Goal: Check status: Check status

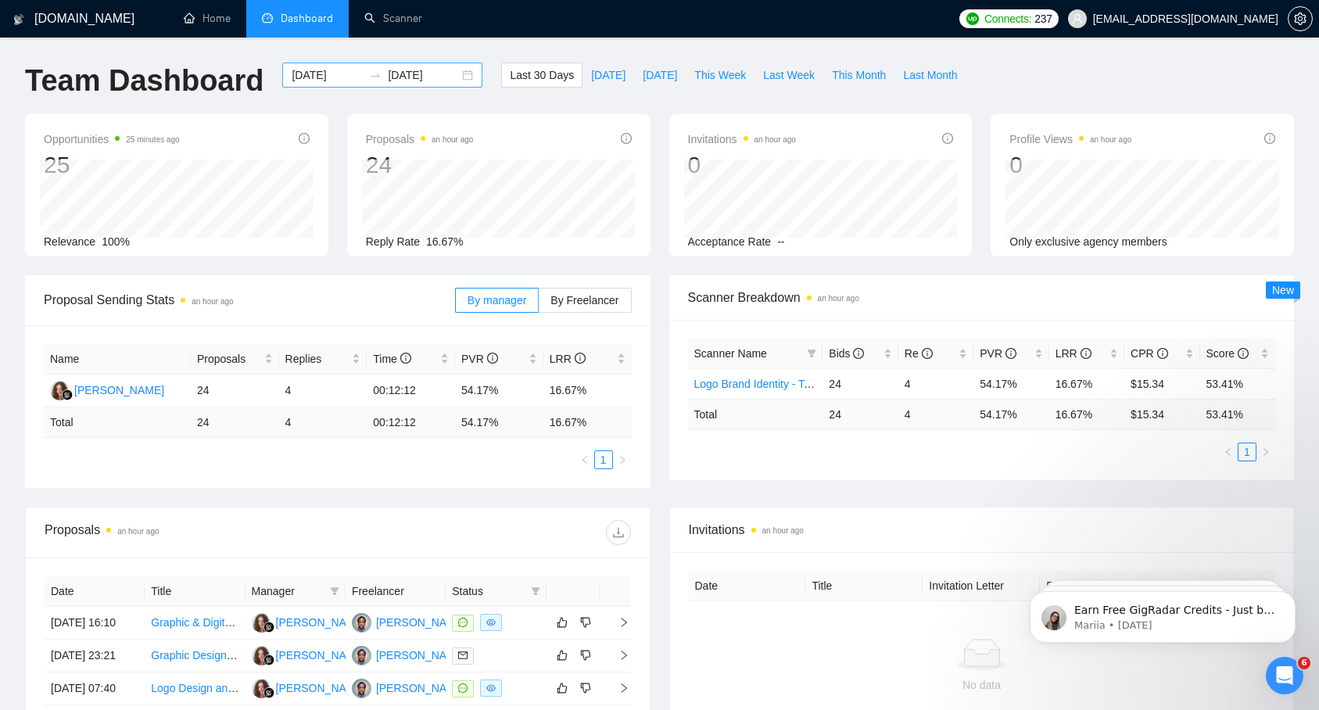
click at [455, 70] on div "[DATE] [DATE]" at bounding box center [382, 75] width 200 height 25
click at [517, 76] on span "Last 30 Days" at bounding box center [542, 74] width 64 height 17
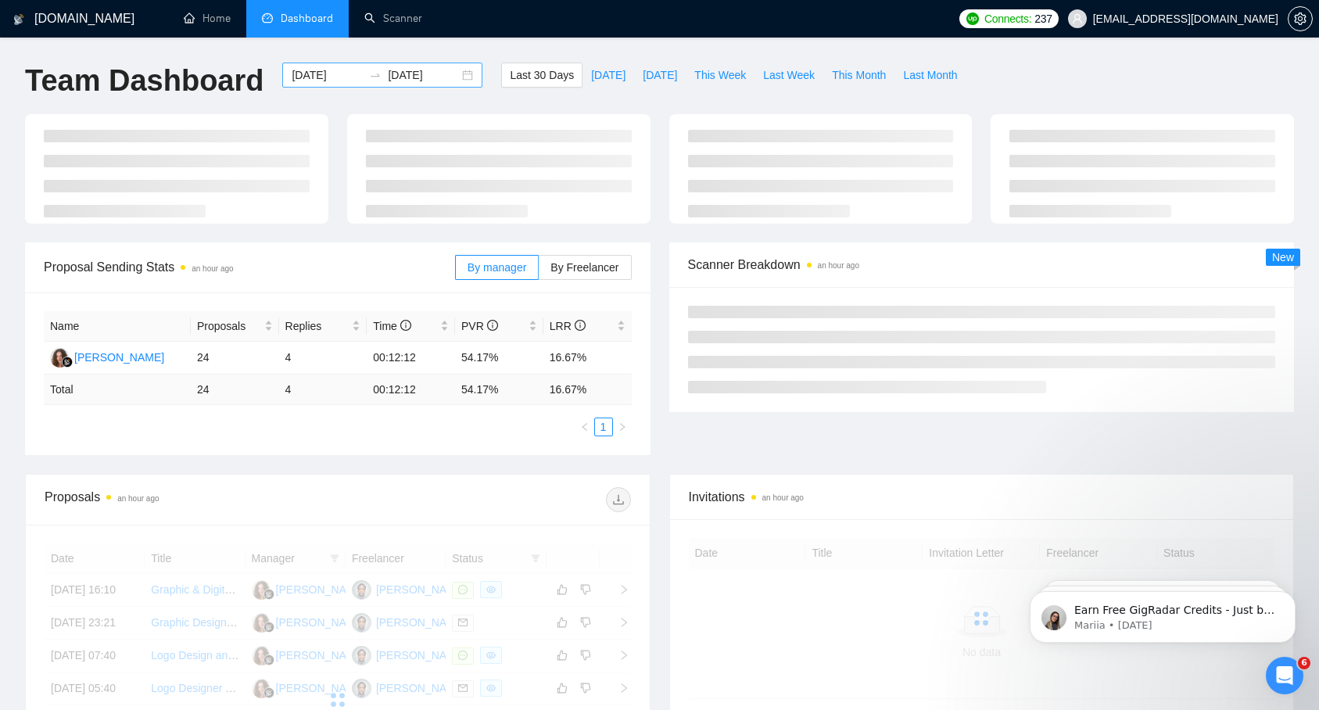
click at [453, 77] on div "[DATE] [DATE]" at bounding box center [382, 75] width 200 height 25
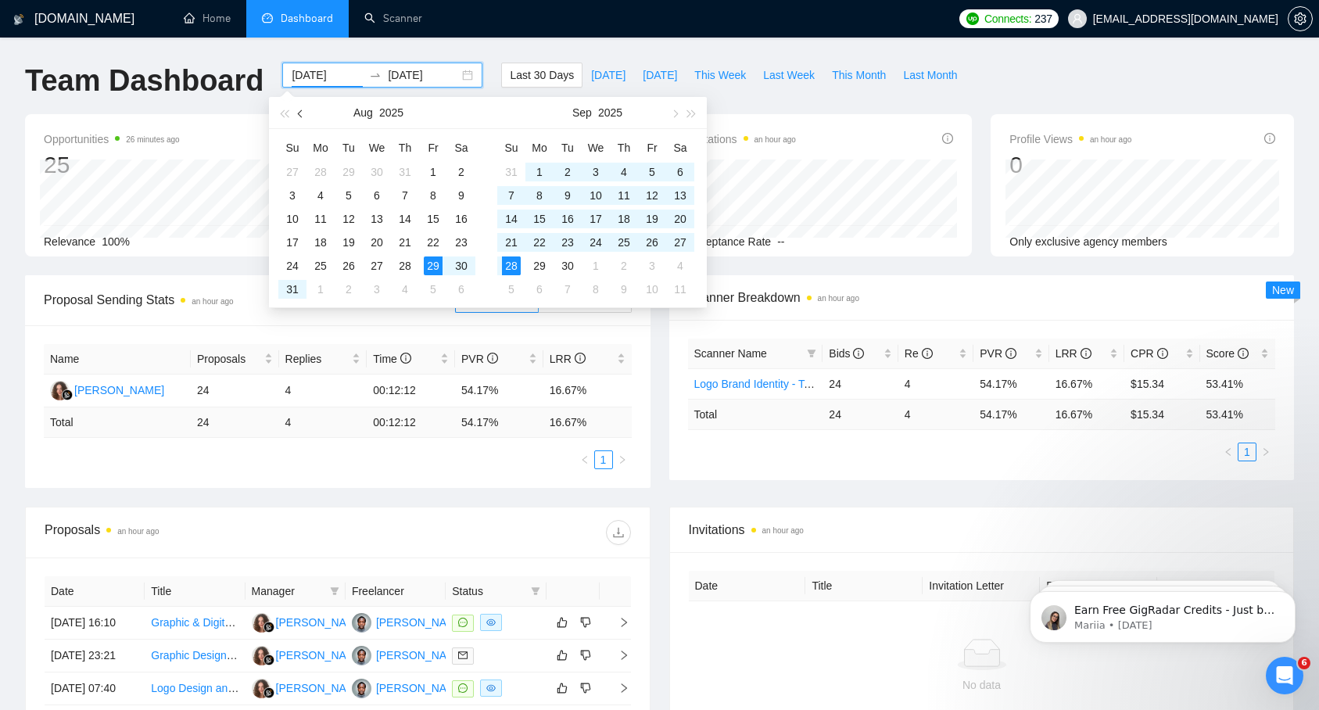
click at [302, 114] on span "button" at bounding box center [302, 113] width 8 height 8
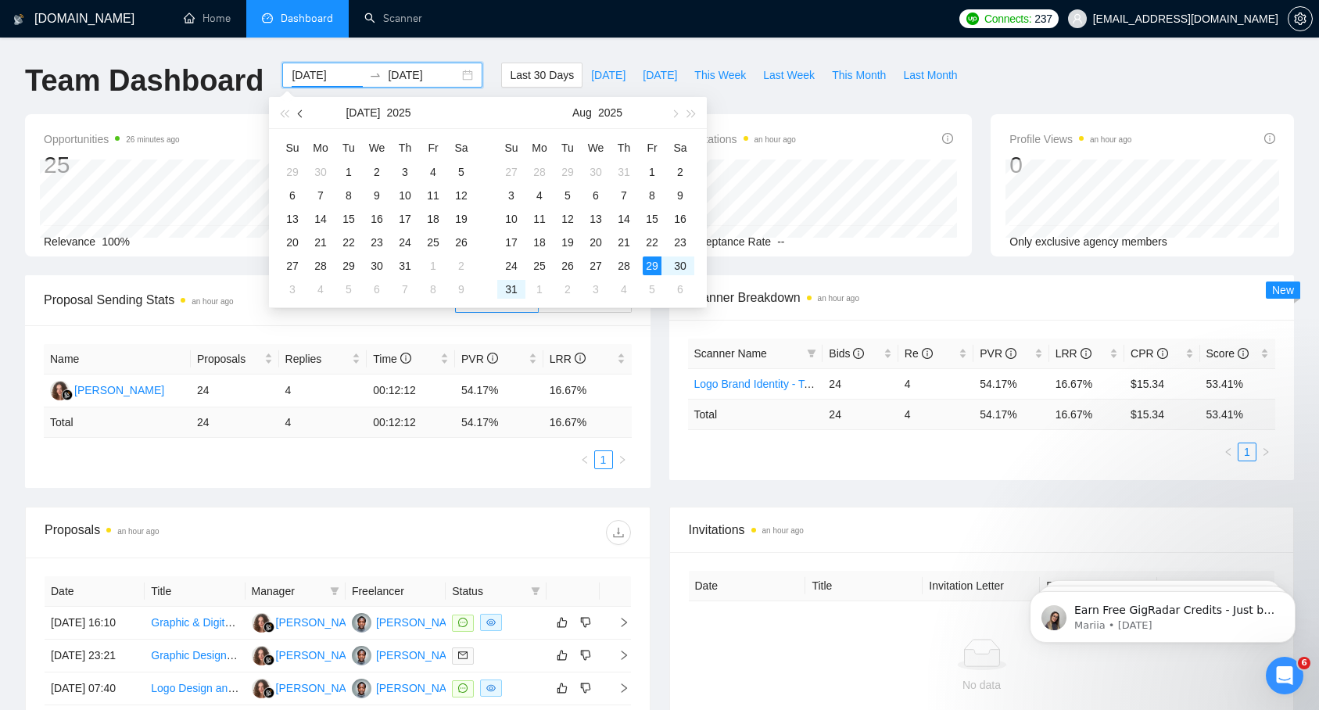
click at [302, 114] on span "button" at bounding box center [302, 113] width 8 height 8
type input "[DATE]"
click at [403, 170] on div "1" at bounding box center [405, 172] width 19 height 19
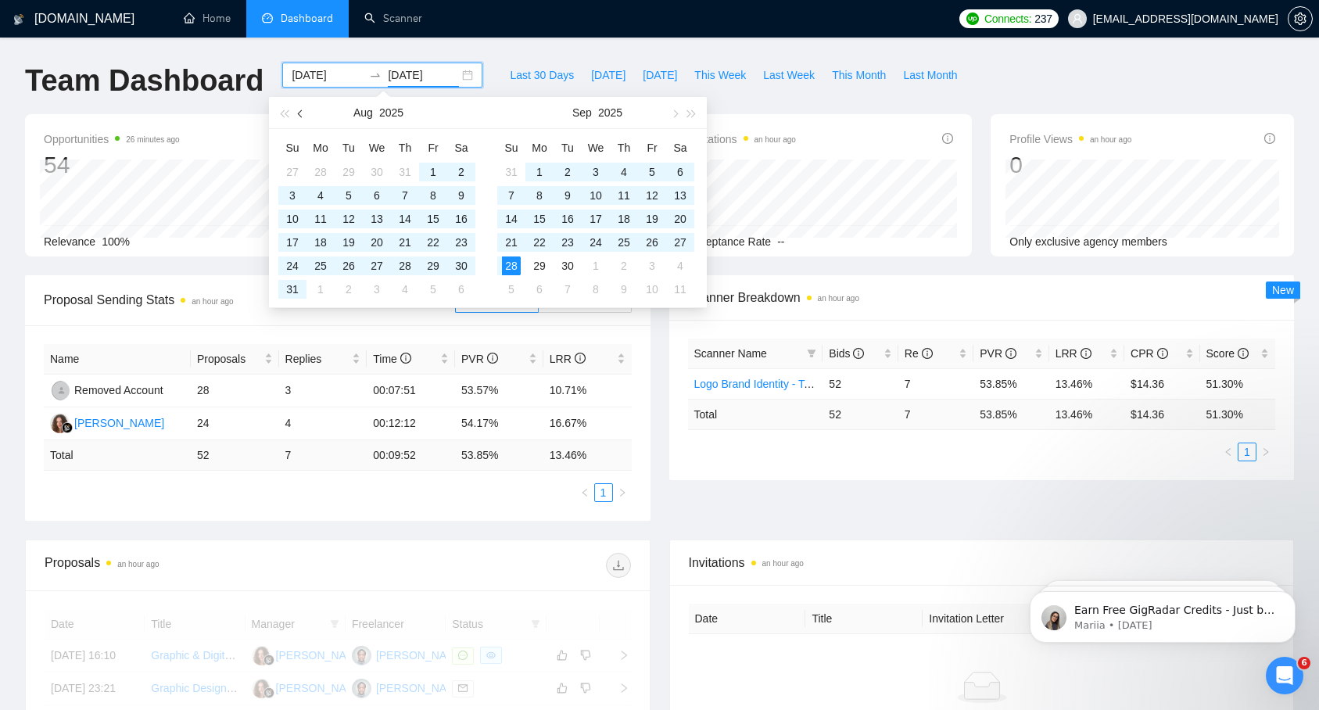
click at [306, 115] on button "button" at bounding box center [300, 112] width 17 height 31
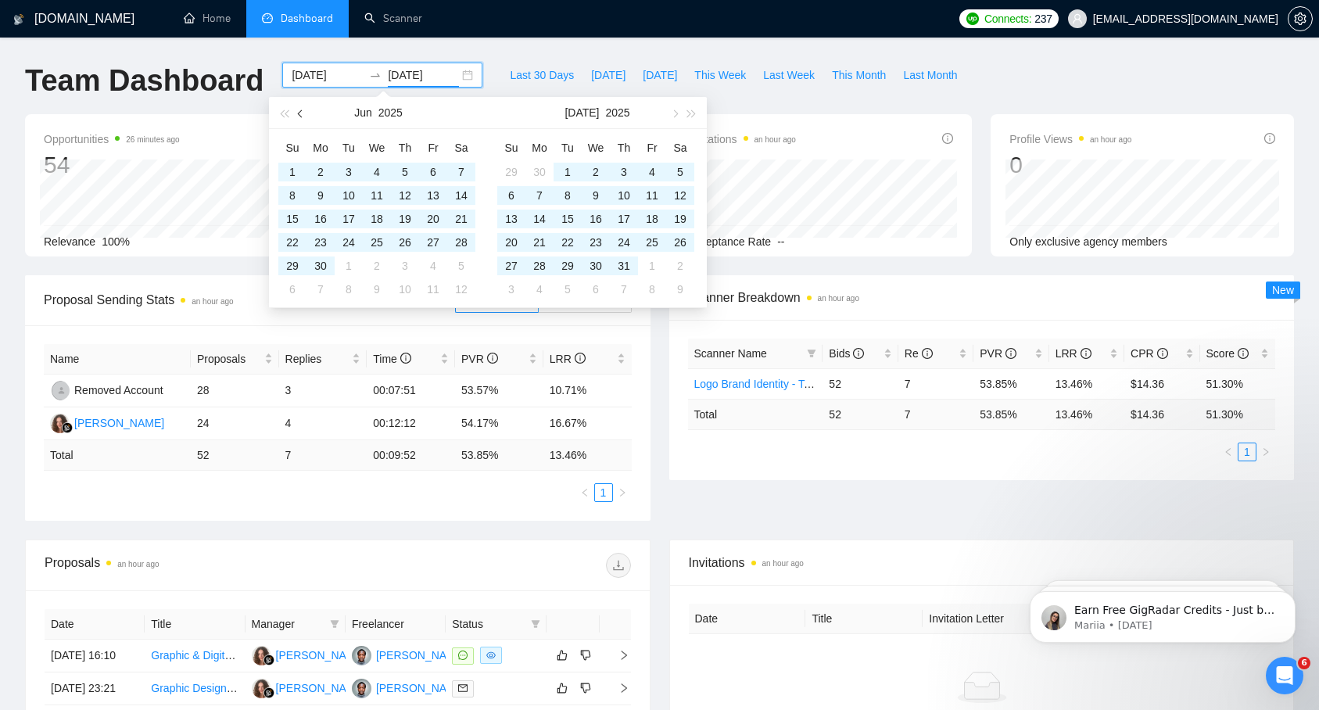
click at [306, 115] on button "button" at bounding box center [300, 112] width 17 height 31
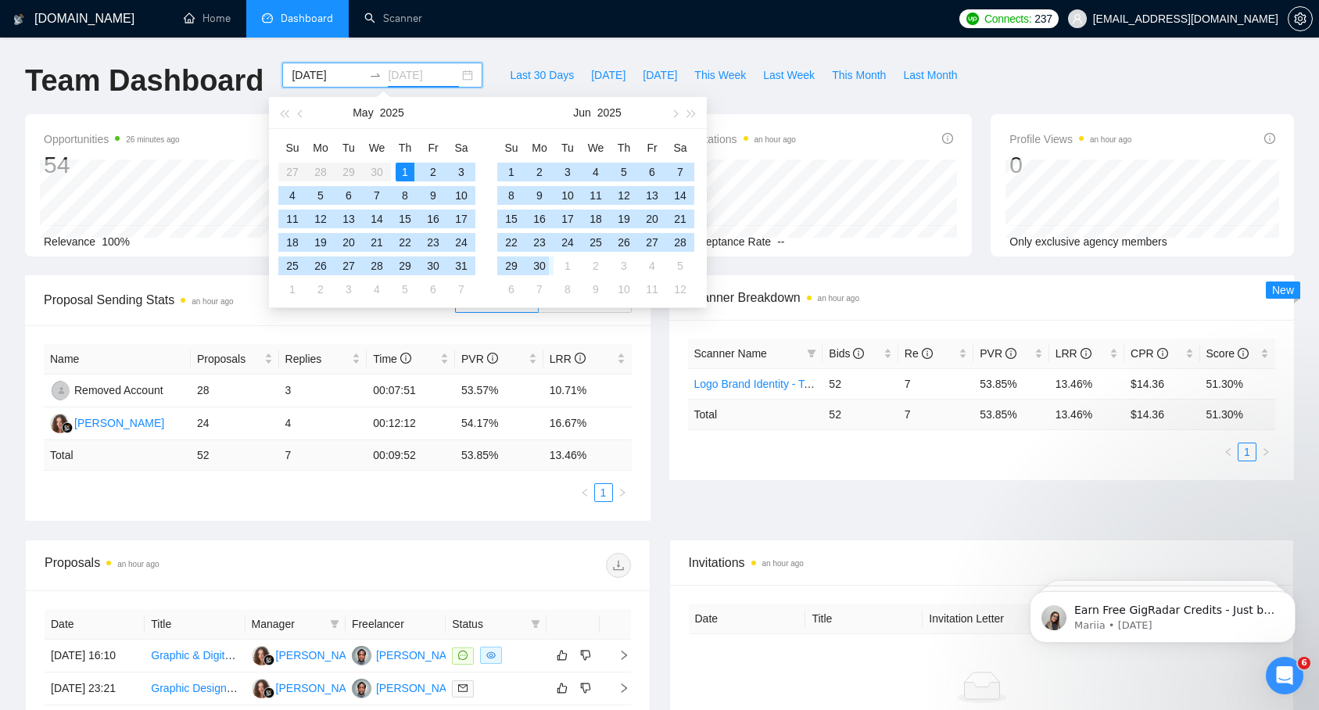
click at [543, 266] on div "30" at bounding box center [539, 265] width 19 height 19
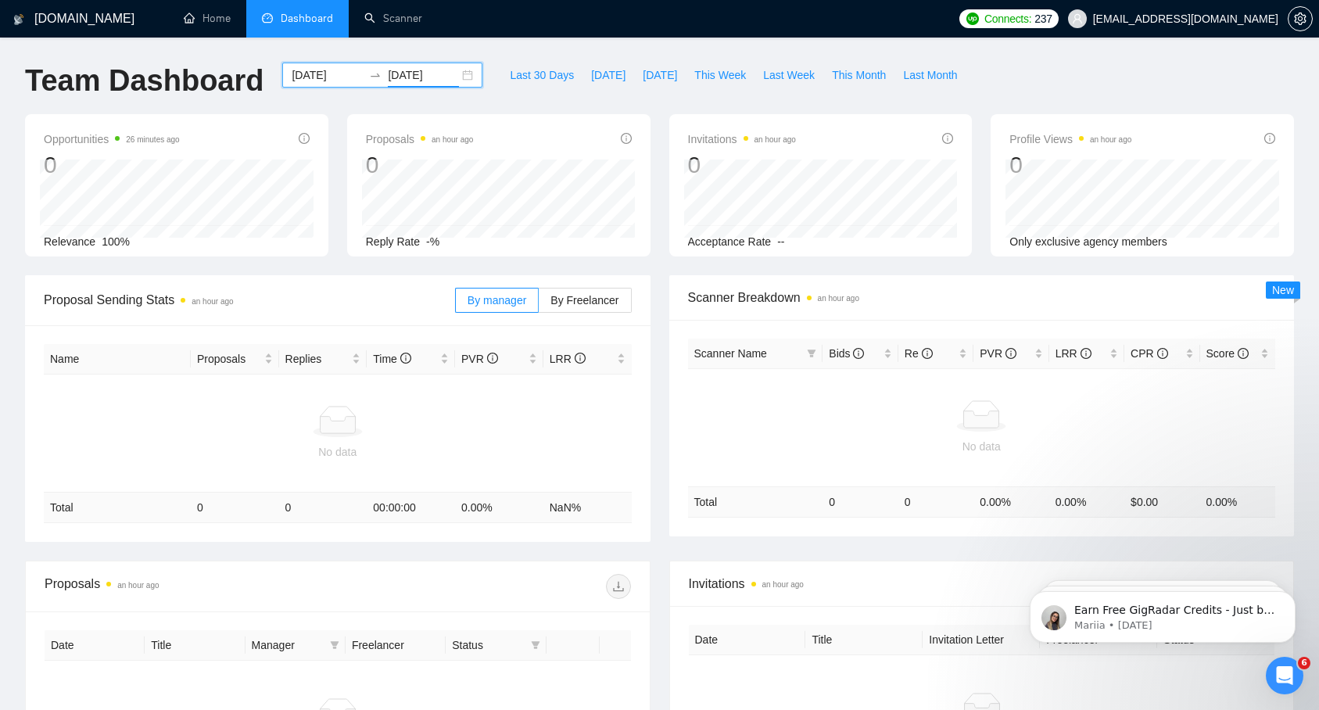
click at [445, 77] on input "[DATE]" at bounding box center [423, 74] width 71 height 17
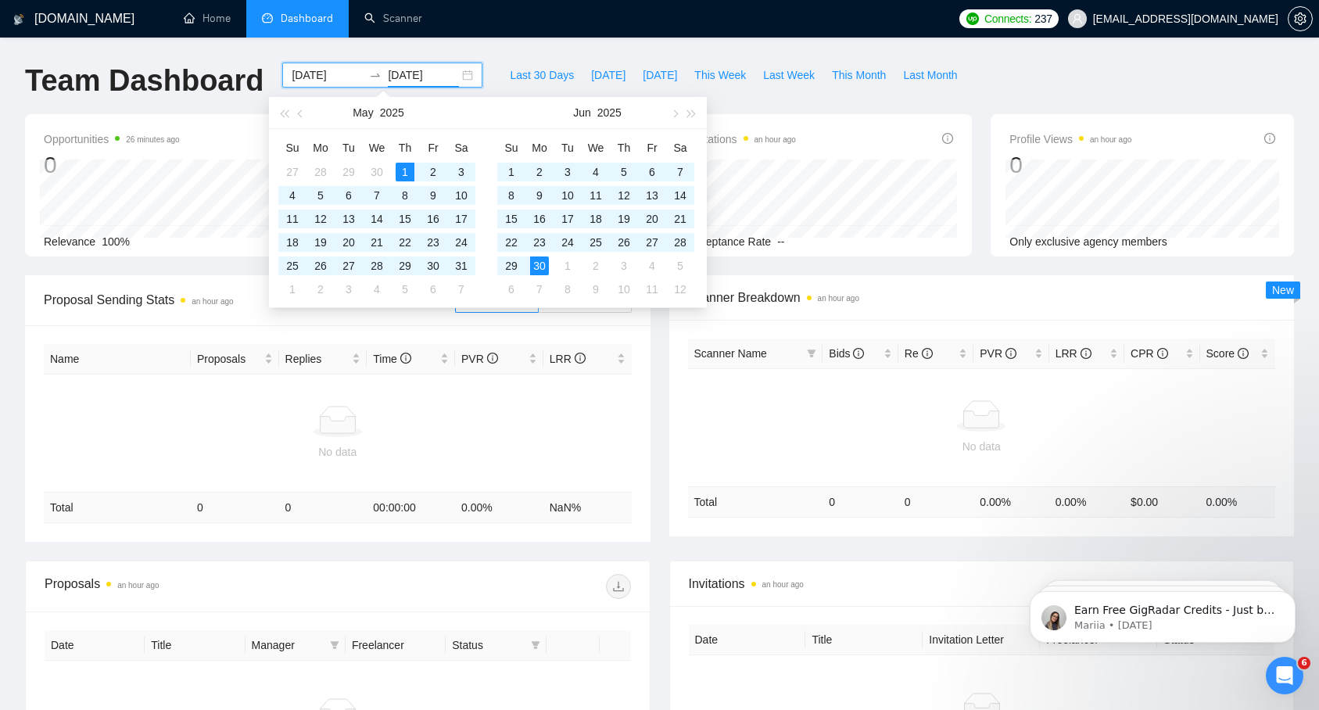
click at [456, 77] on div "[DATE] [DATE]" at bounding box center [382, 75] width 200 height 25
click at [668, 124] on button "button" at bounding box center [673, 112] width 17 height 31
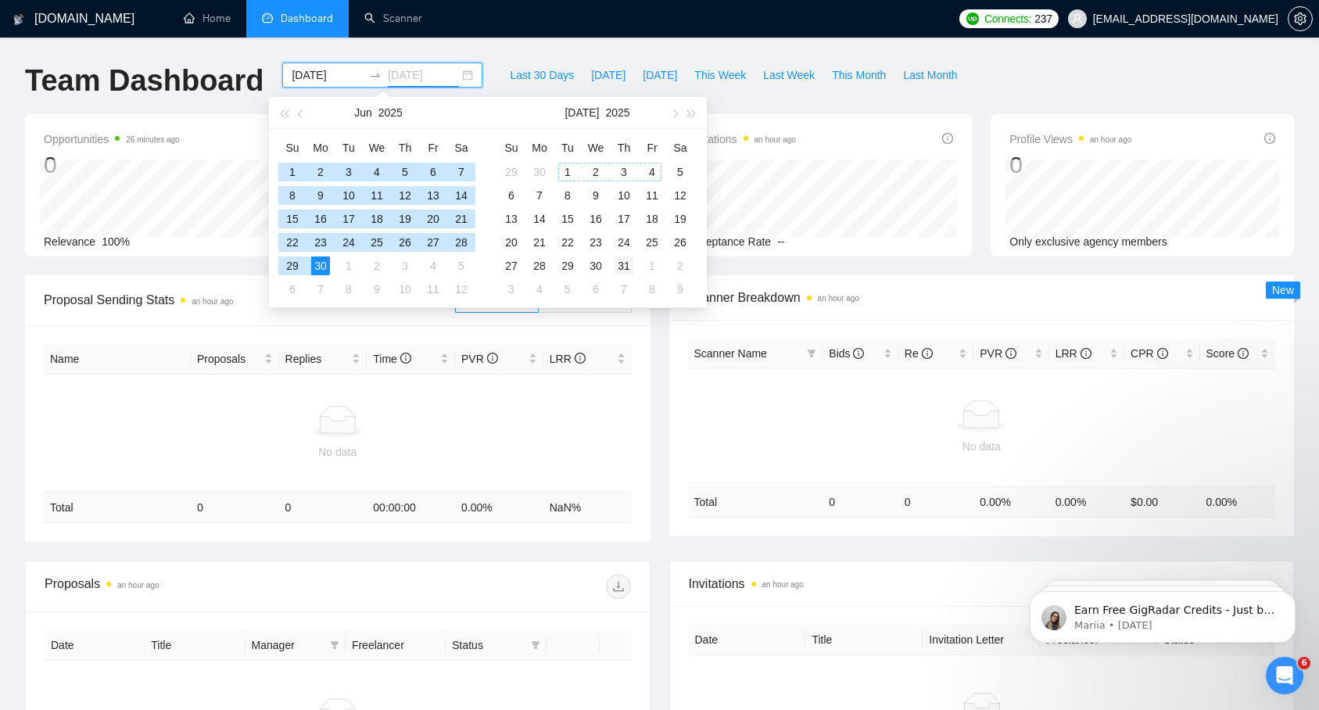
type input "[DATE]"
click at [628, 265] on div "31" at bounding box center [623, 265] width 19 height 19
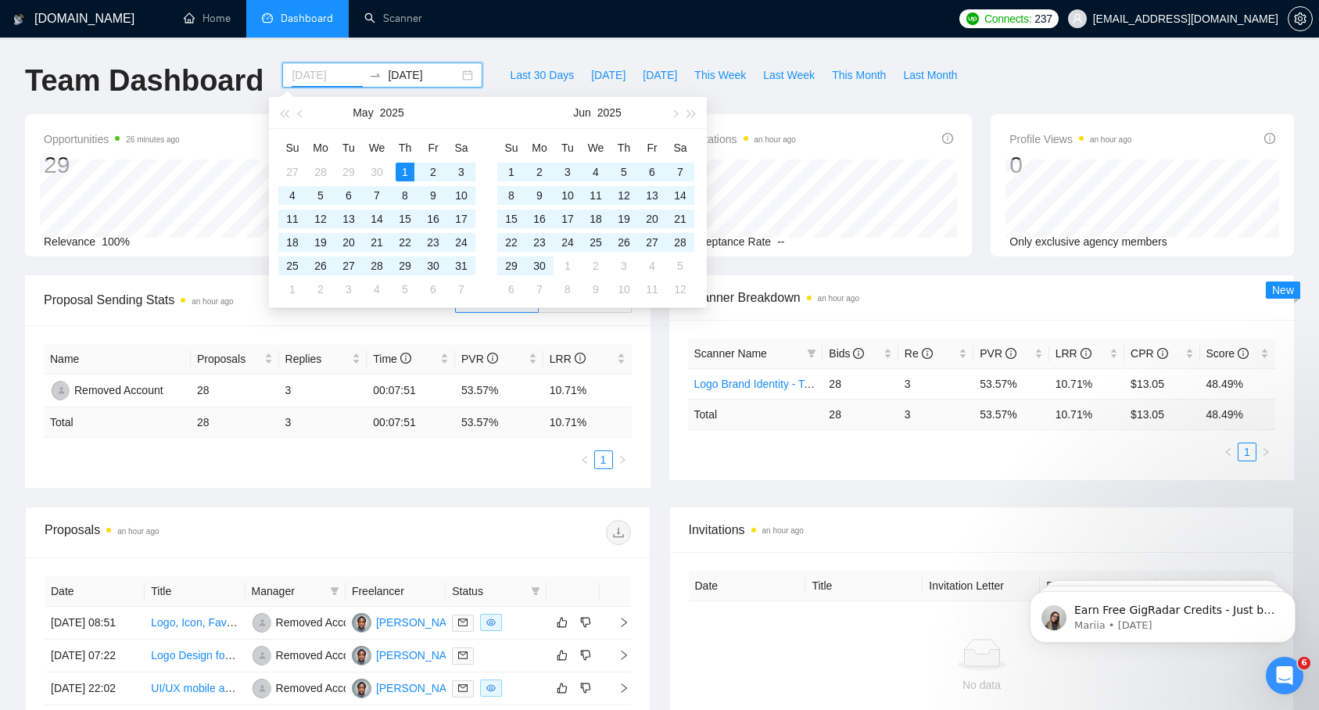
type input "[DATE]"
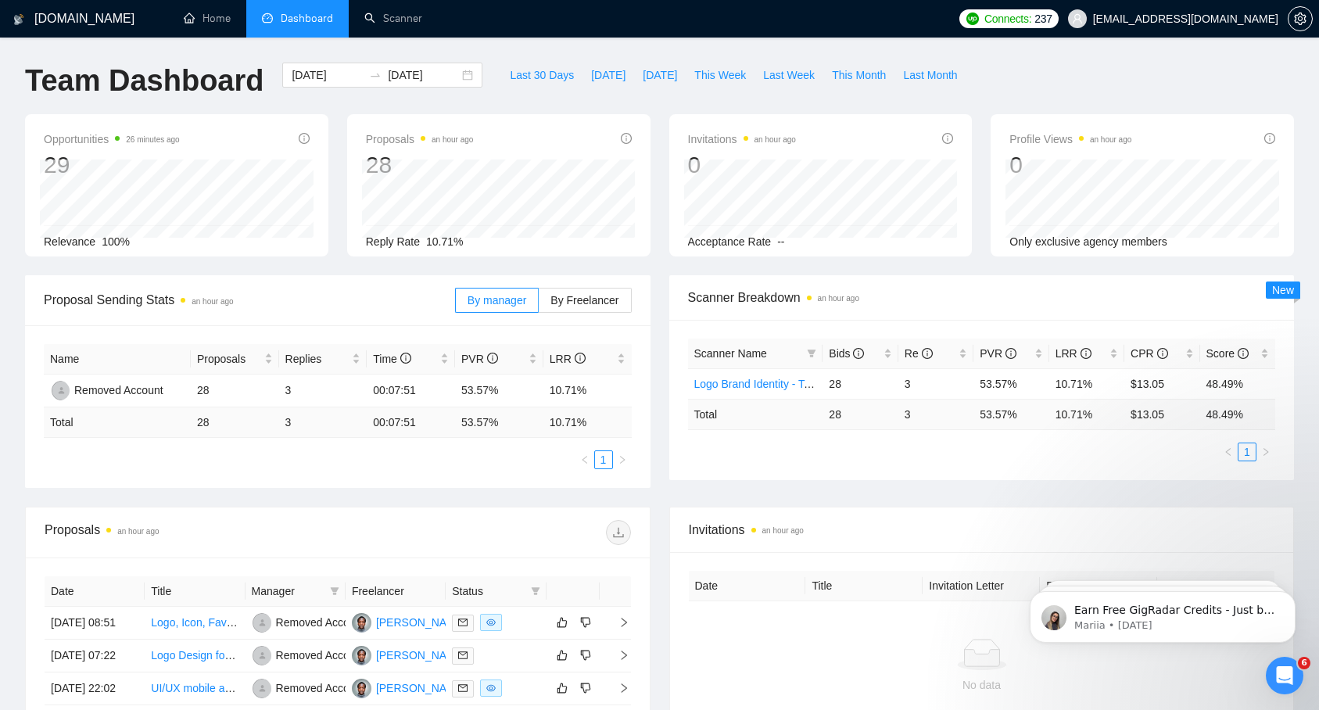
click at [456, 485] on div "Name Proposals Replies Time PVR LRR Removed Account 28 3 00:07:51 53.57% 10.71%…" at bounding box center [337, 406] width 625 height 163
